Goal: Task Accomplishment & Management: Manage account settings

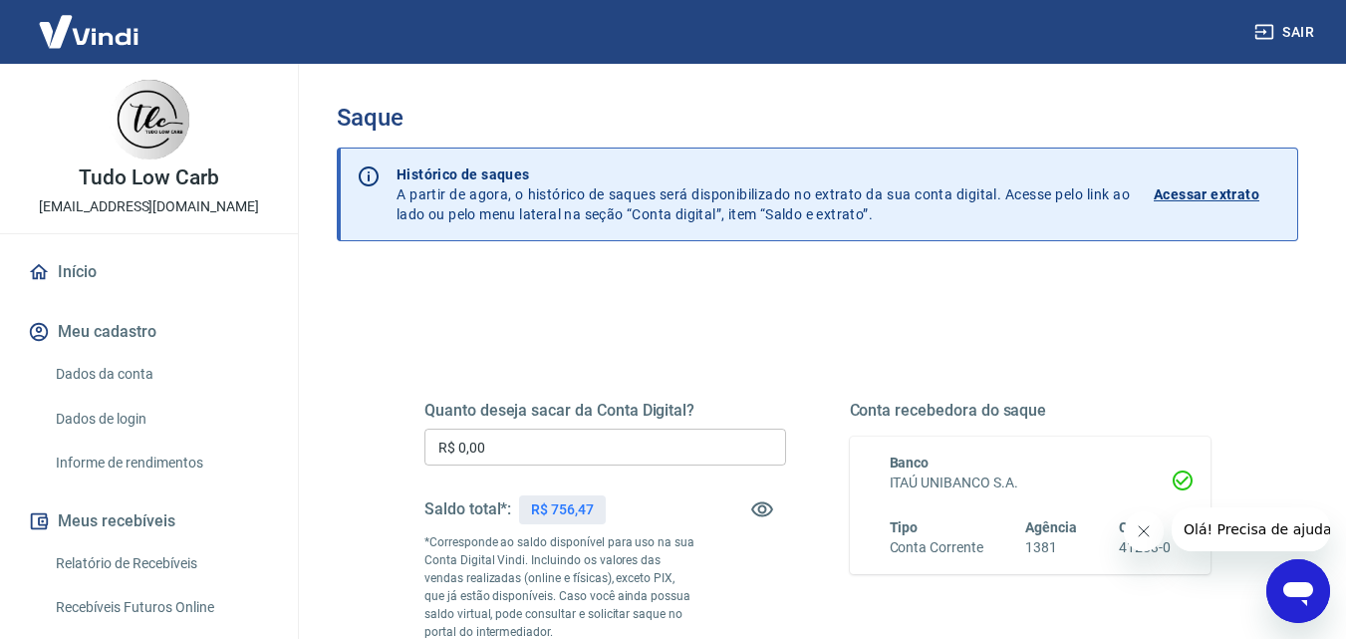
click at [513, 443] on input "R$ 0,00" at bounding box center [605, 446] width 362 height 37
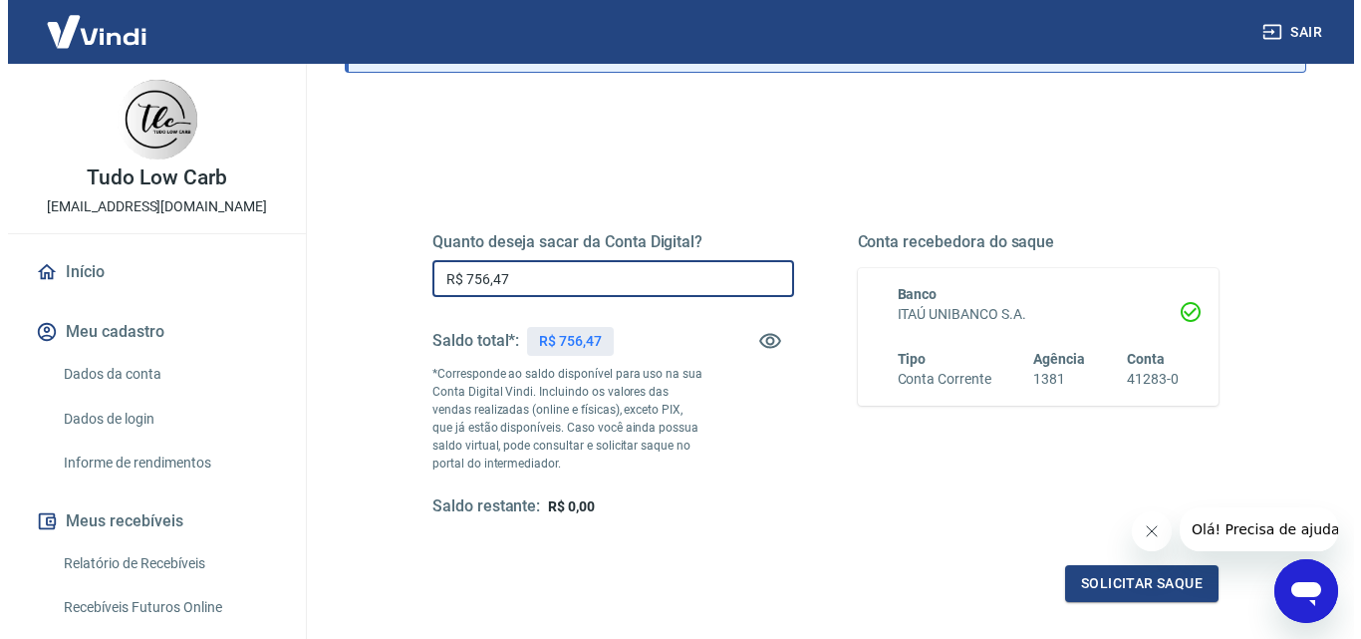
scroll to position [365, 0]
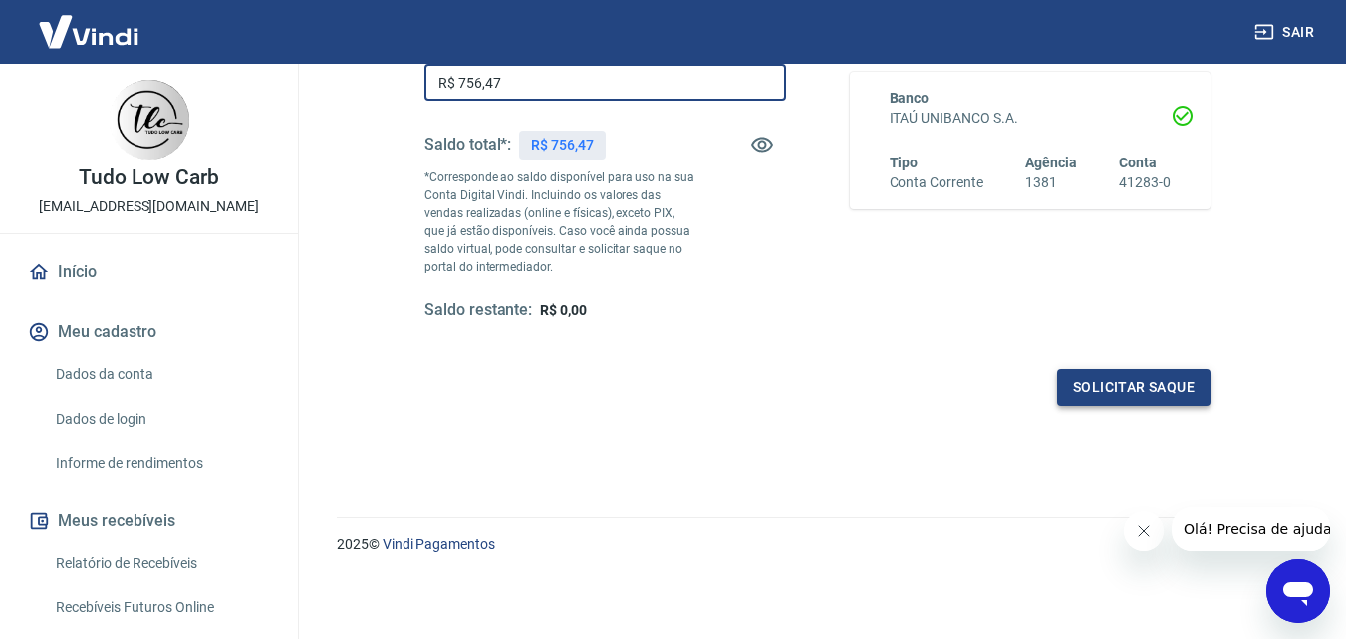
type input "R$ 756,47"
click at [1120, 382] on button "Solicitar saque" at bounding box center [1133, 387] width 153 height 37
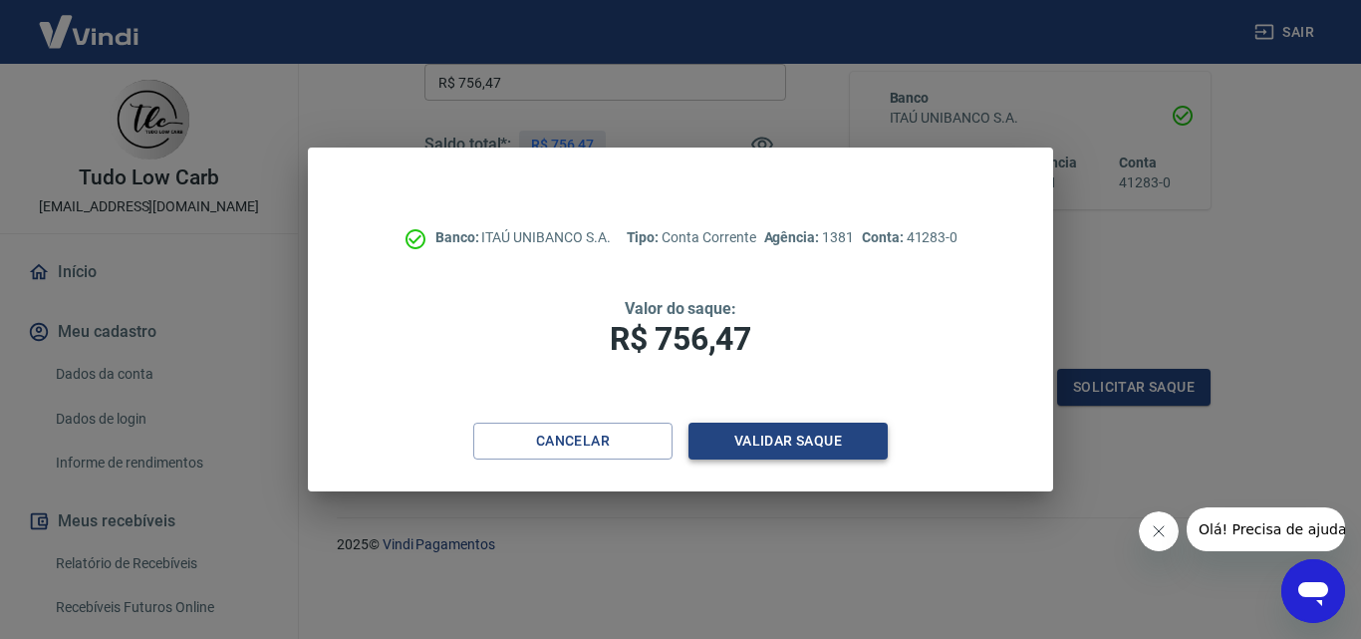
click at [772, 436] on button "Validar saque" at bounding box center [788, 440] width 199 height 37
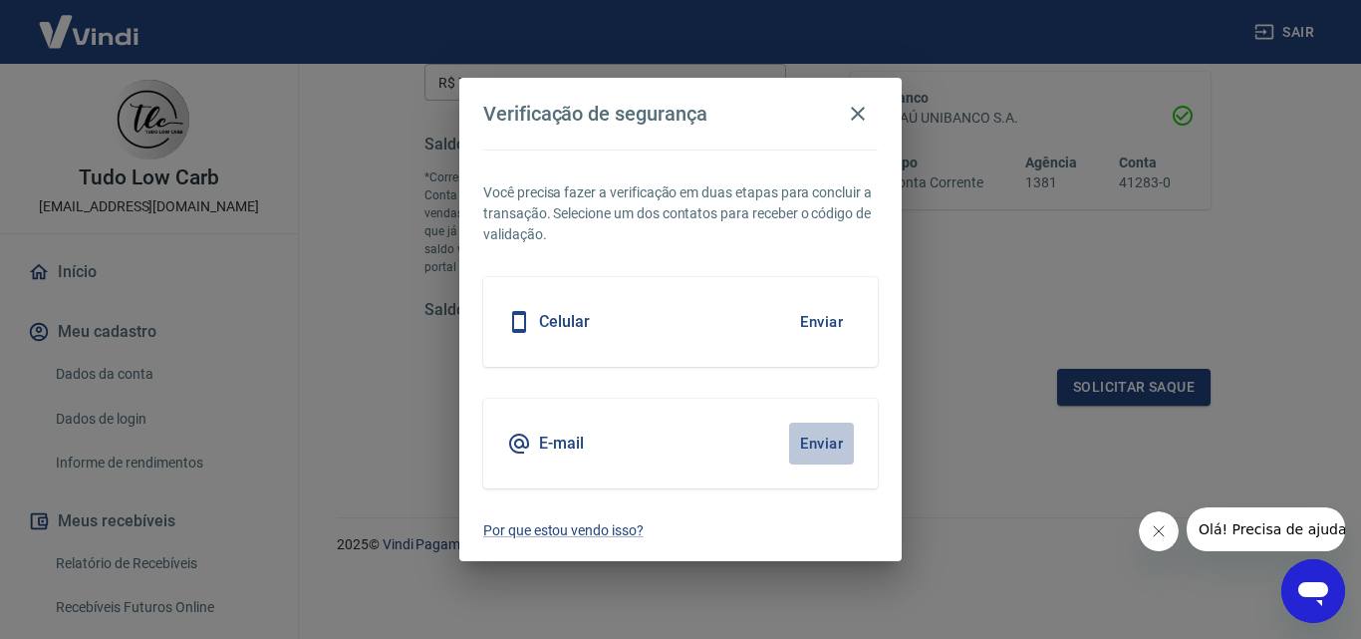
click at [835, 449] on button "Enviar" at bounding box center [821, 443] width 65 height 42
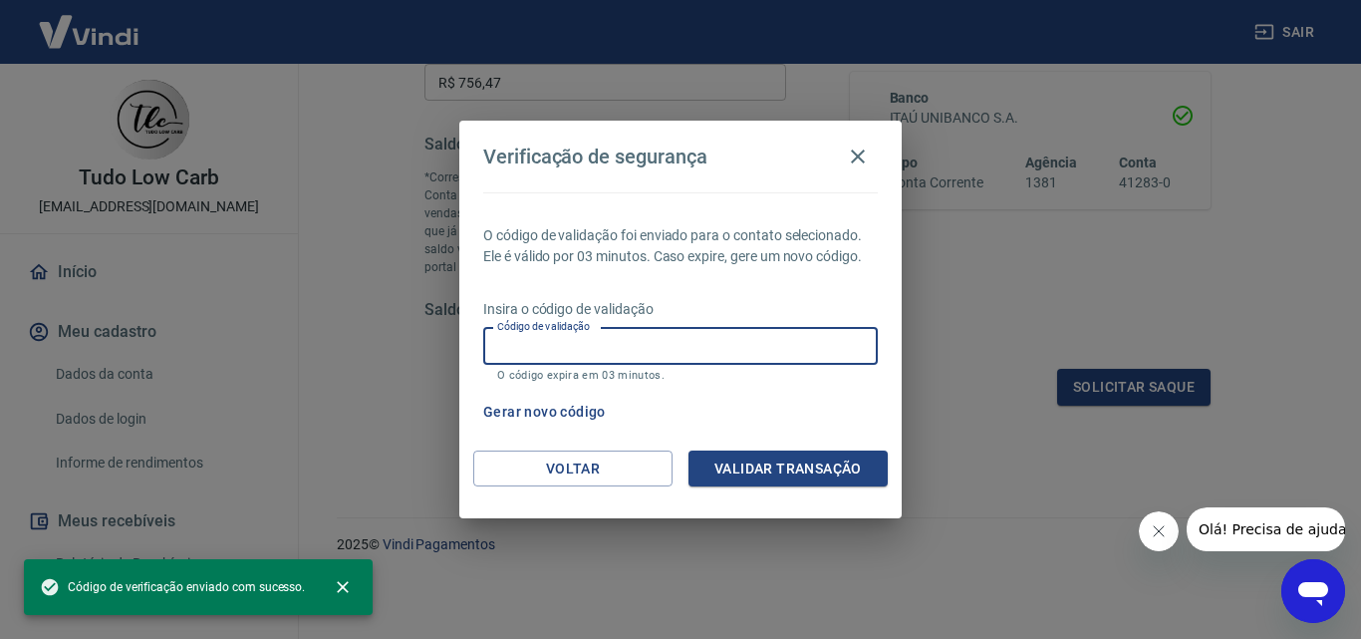
click at [546, 343] on input "Código de validação" at bounding box center [680, 346] width 395 height 37
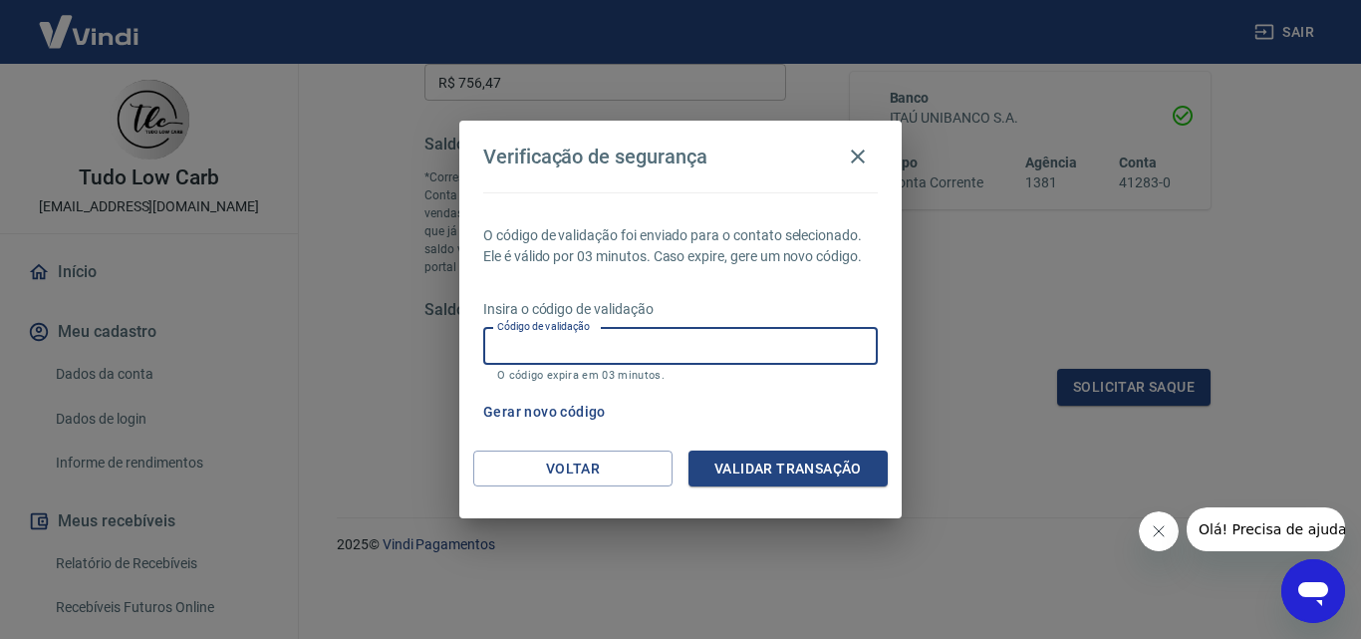
click at [546, 343] on input "Código de validação" at bounding box center [680, 346] width 395 height 37
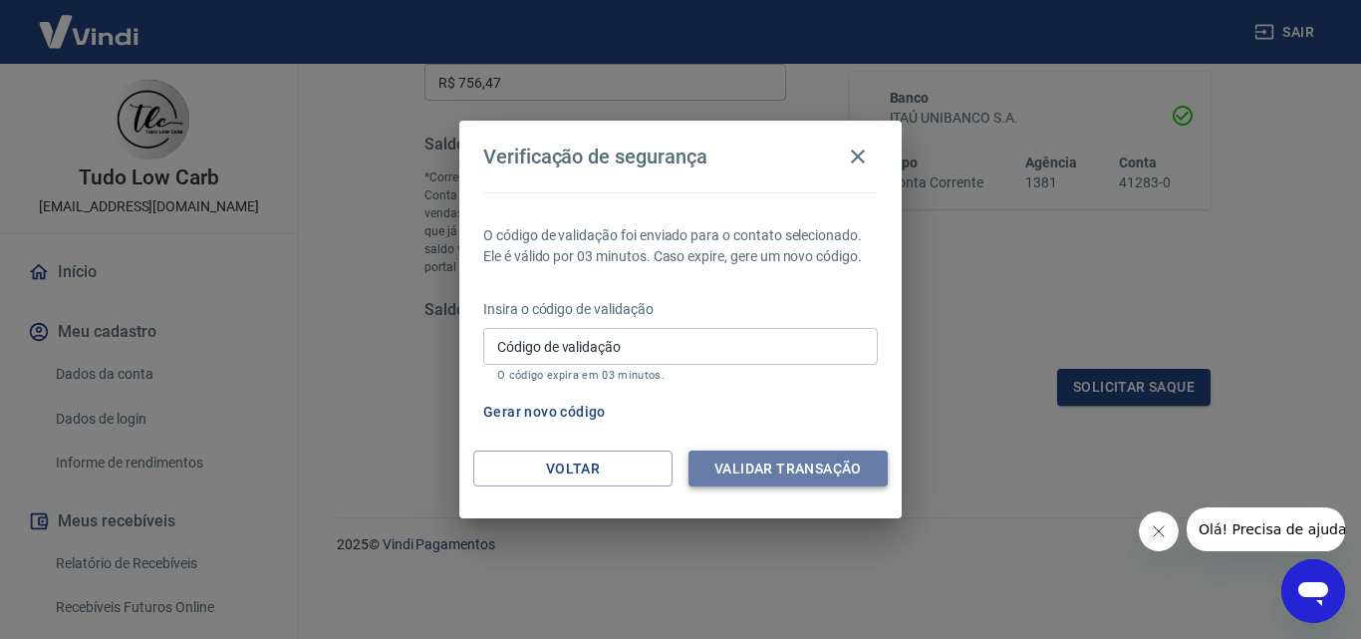
click at [775, 466] on button "Validar transação" at bounding box center [788, 468] width 199 height 37
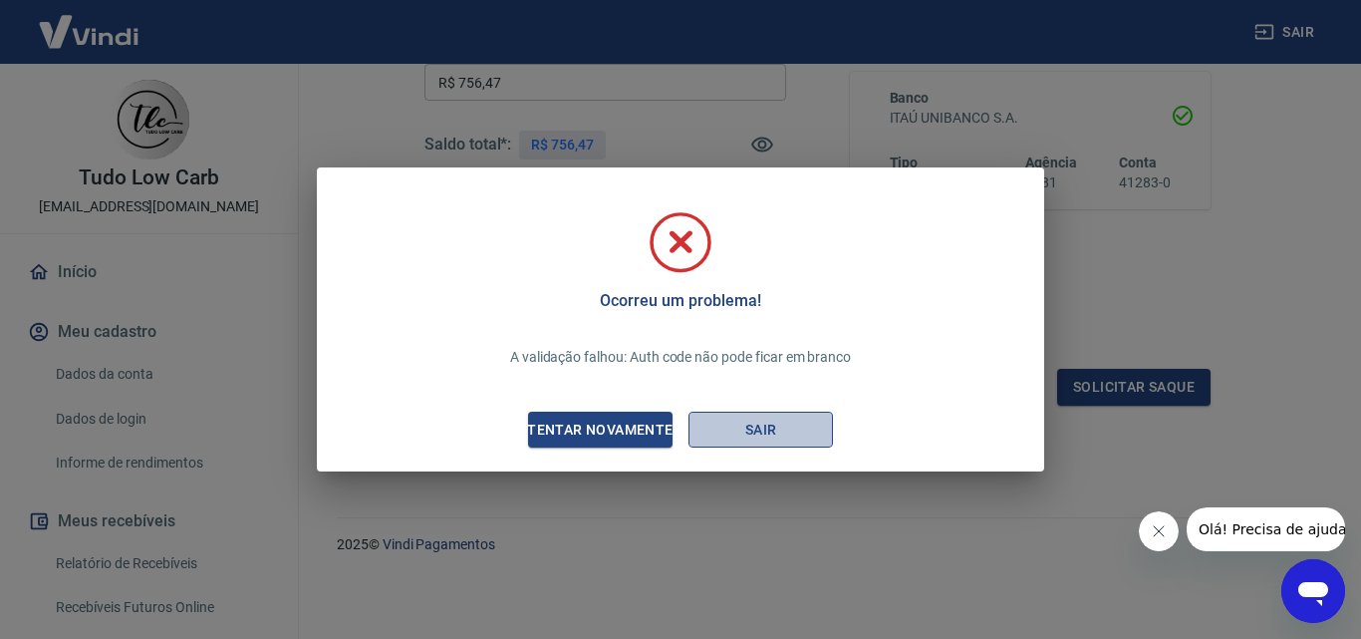
click at [722, 426] on button "Sair" at bounding box center [761, 430] width 144 height 37
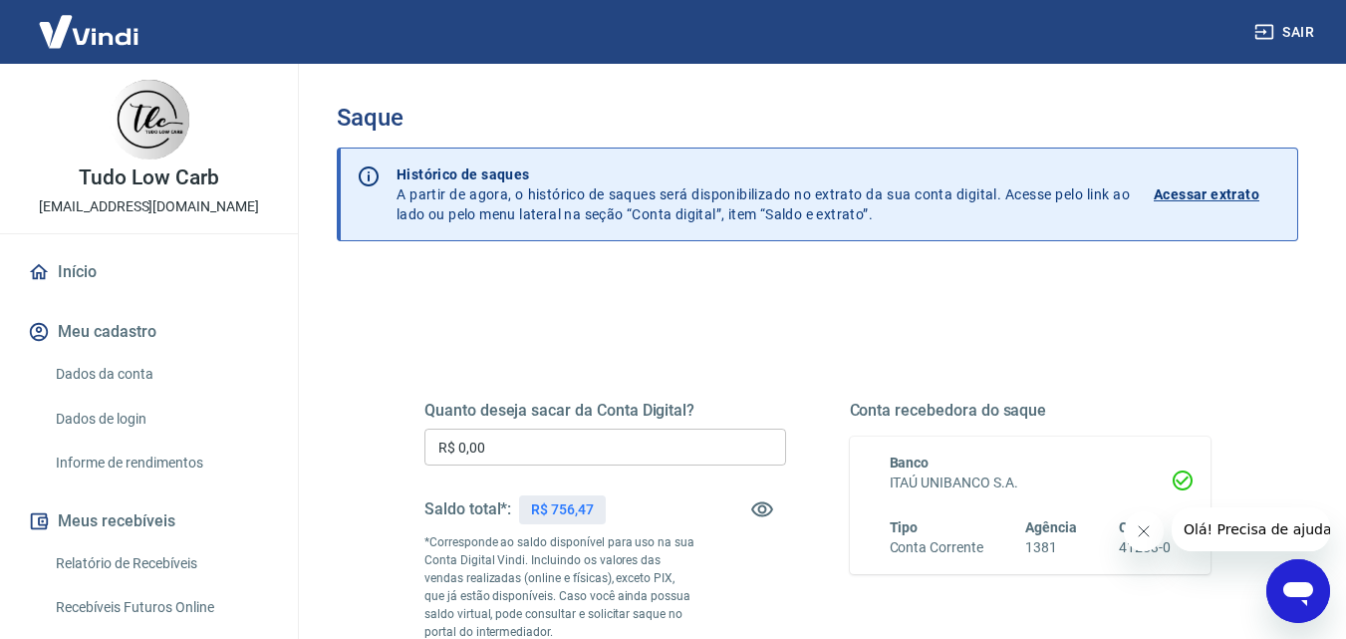
click at [496, 443] on input "R$ 0,00" at bounding box center [605, 446] width 362 height 37
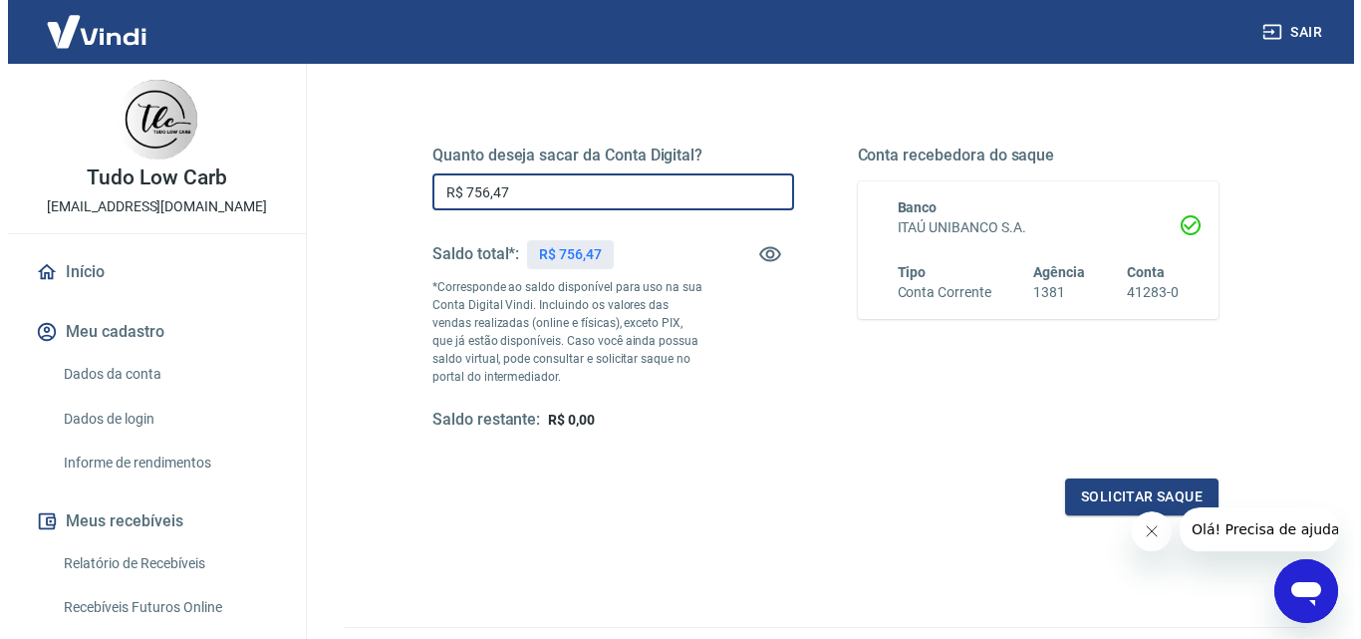
scroll to position [365, 0]
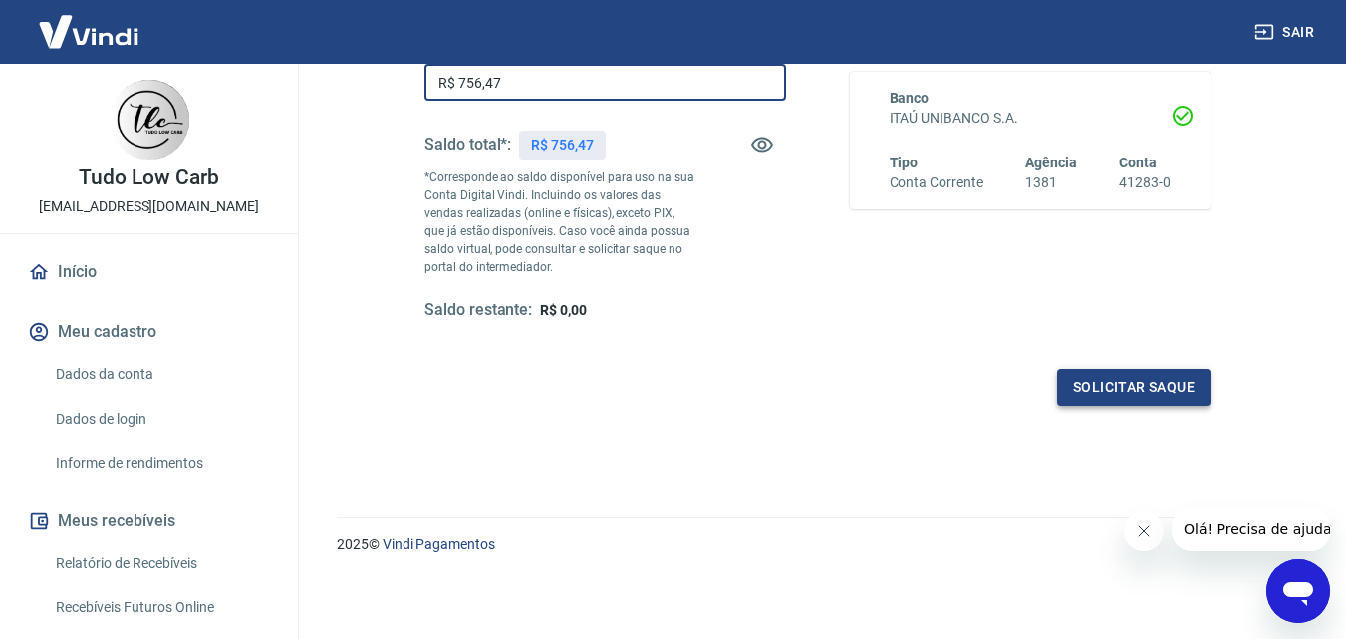
type input "R$ 756,47"
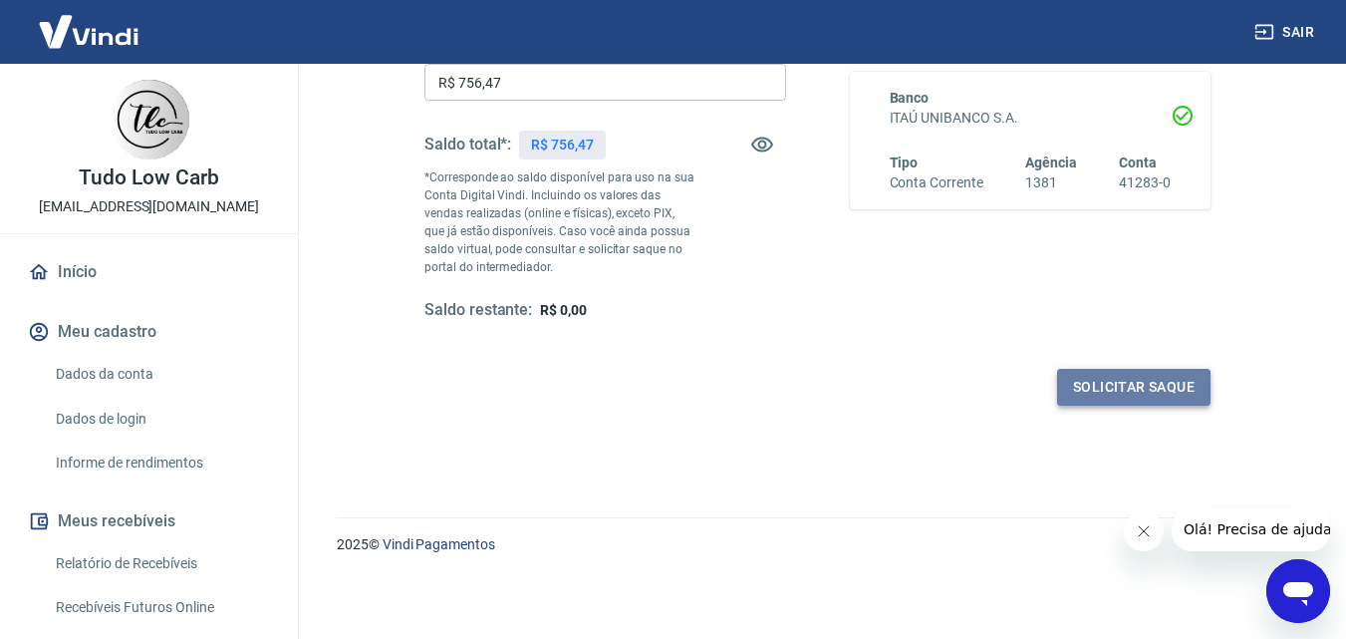
click at [1167, 383] on button "Solicitar saque" at bounding box center [1133, 387] width 153 height 37
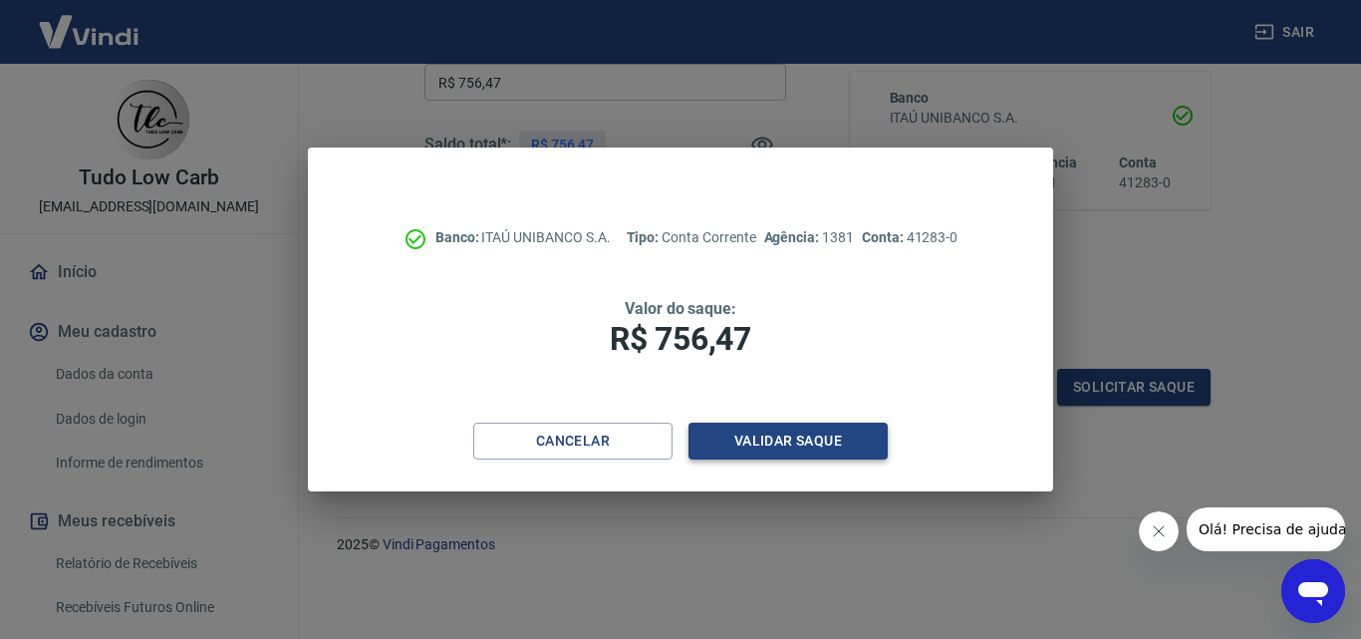
click at [774, 436] on button "Validar saque" at bounding box center [788, 440] width 199 height 37
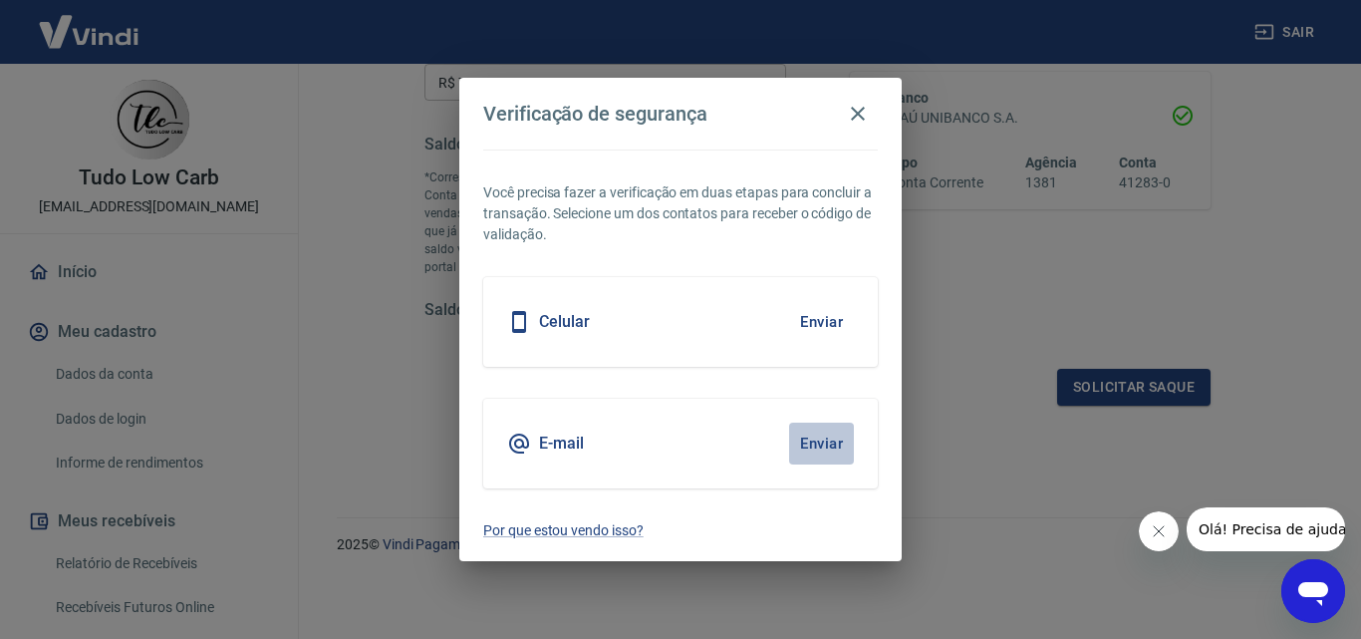
click at [810, 442] on button "Enviar" at bounding box center [821, 443] width 65 height 42
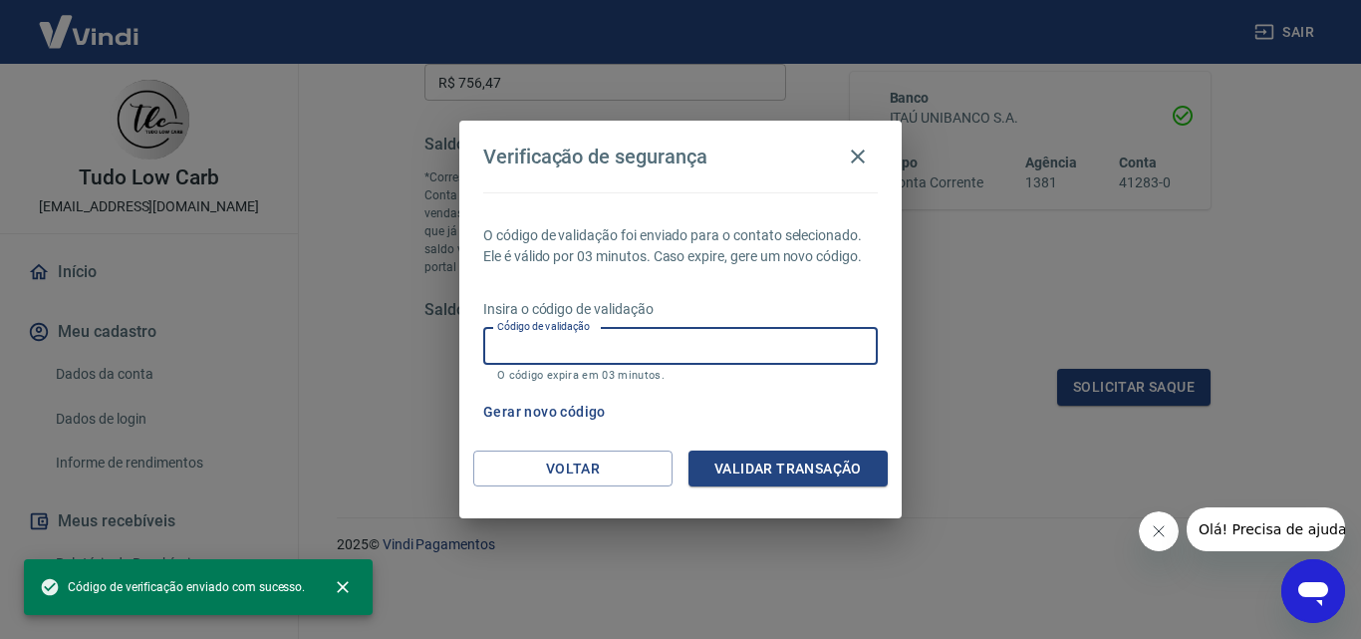
click at [544, 356] on input "Código de validação" at bounding box center [680, 346] width 395 height 37
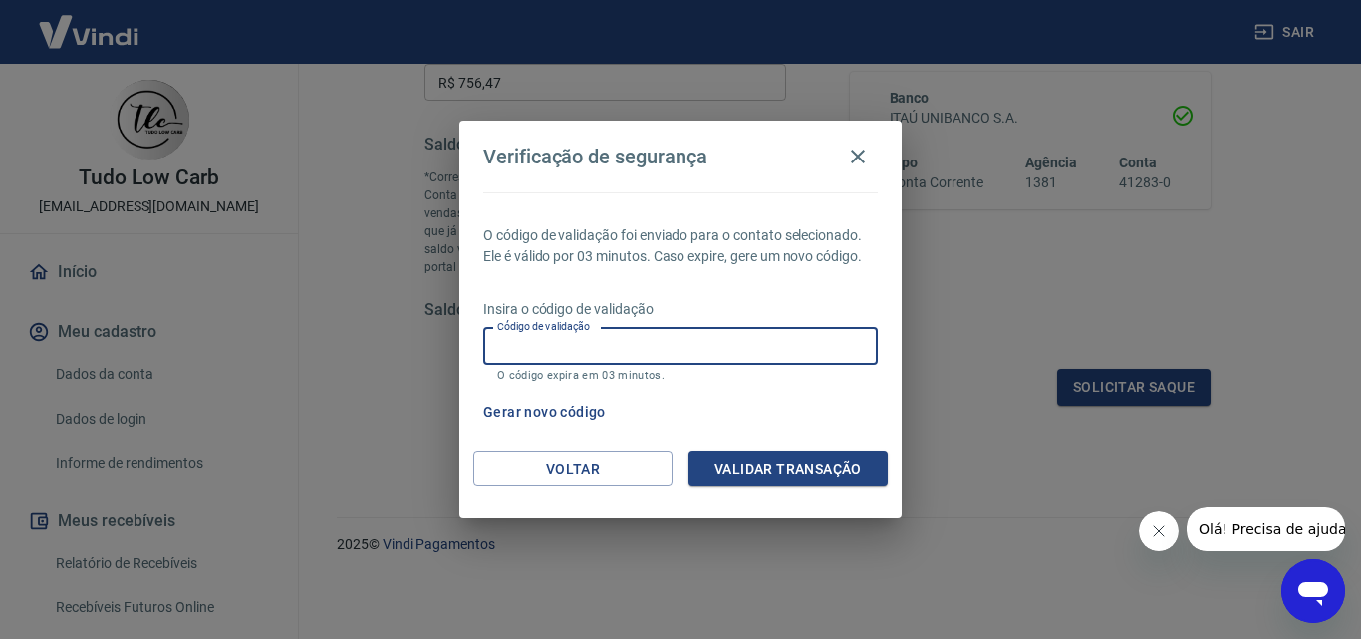
paste input "209371"
type input "209371"
click at [803, 468] on button "Validar transação" at bounding box center [788, 468] width 199 height 37
